Goal: Find specific page/section: Find specific page/section

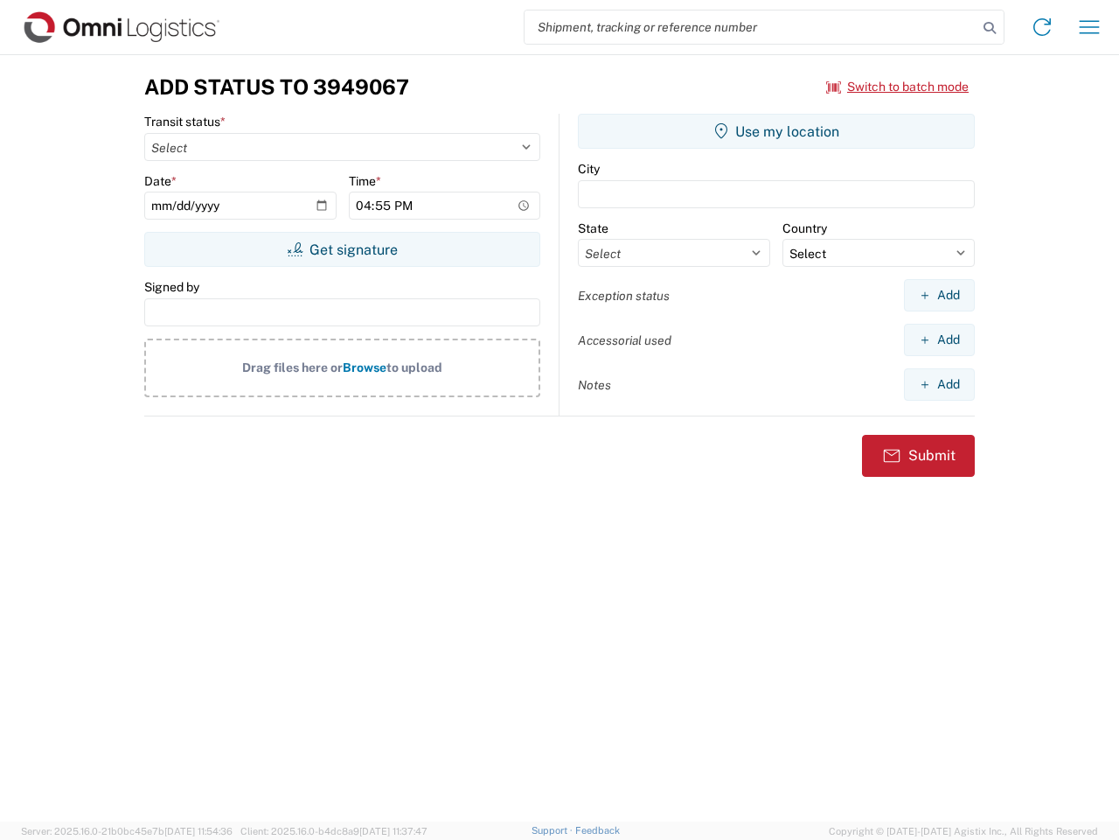
click at [751, 27] on input "search" at bounding box center [751, 26] width 453 height 33
click at [990, 28] on icon at bounding box center [990, 28] width 24 height 24
click at [1042, 27] on icon at bounding box center [1042, 27] width 28 height 28
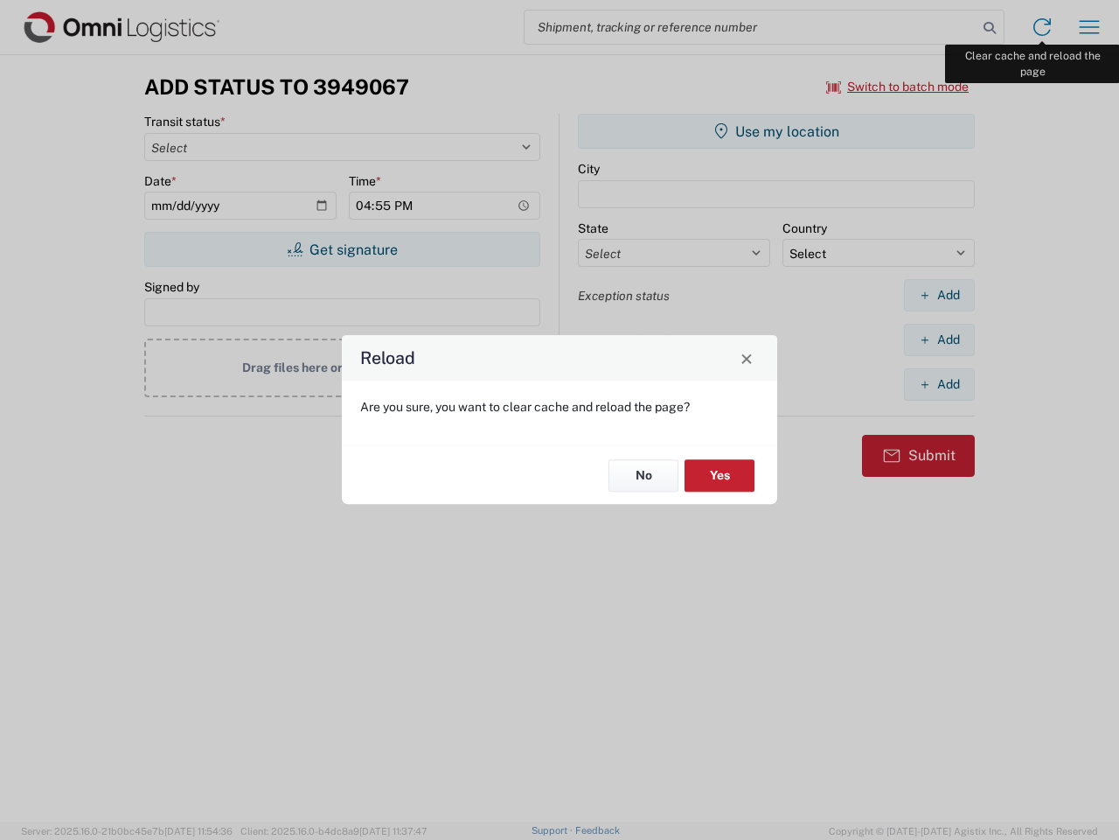
click at [1090, 27] on div "Reload Are you sure, you want to clear cache and reload the page? No Yes" at bounding box center [559, 420] width 1119 height 840
click at [898, 87] on div "Reload Are you sure, you want to clear cache and reload the page? No Yes" at bounding box center [559, 420] width 1119 height 840
click at [342, 249] on div "Reload Are you sure, you want to clear cache and reload the page? No Yes" at bounding box center [559, 420] width 1119 height 840
click at [777, 131] on div "Reload Are you sure, you want to clear cache and reload the page? No Yes" at bounding box center [559, 420] width 1119 height 840
click at [939, 295] on div "Reload Are you sure, you want to clear cache and reload the page? No Yes" at bounding box center [559, 420] width 1119 height 840
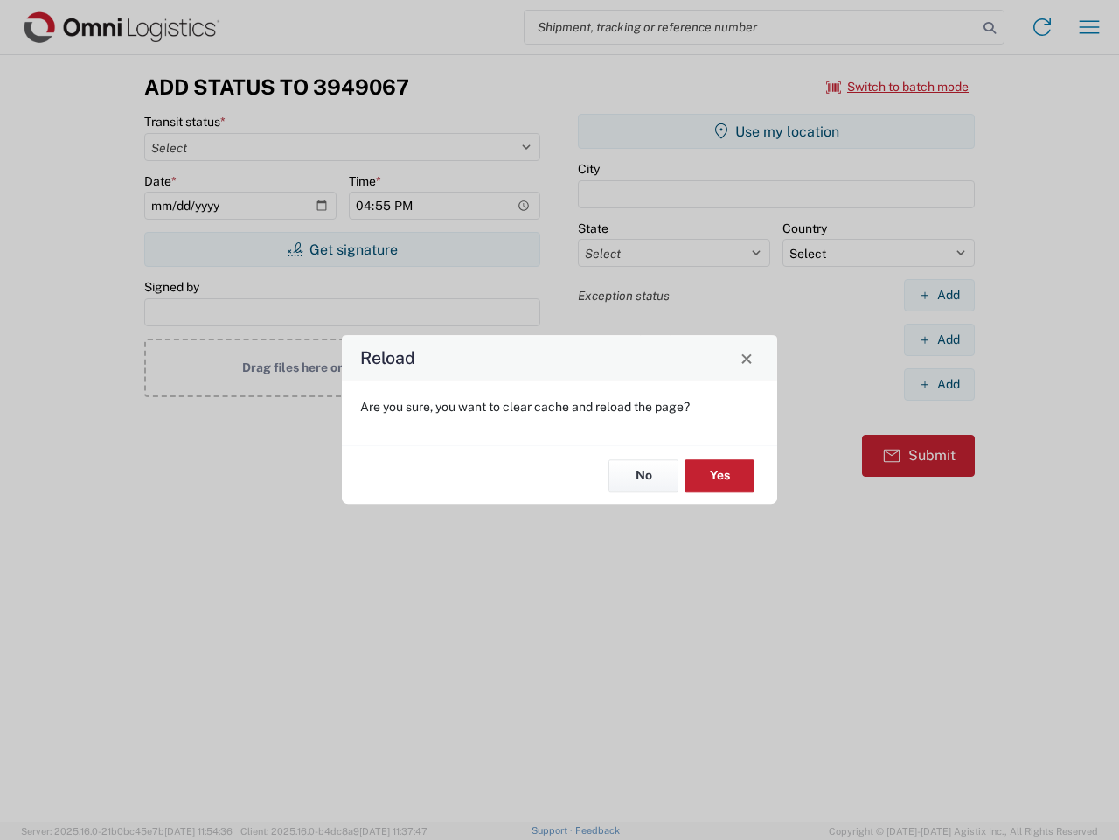
click at [939, 339] on div "Reload Are you sure, you want to clear cache and reload the page? No Yes" at bounding box center [559, 420] width 1119 height 840
click at [939, 384] on div "Reload Are you sure, you want to clear cache and reload the page? No Yes" at bounding box center [559, 420] width 1119 height 840
